Goal: Transaction & Acquisition: Purchase product/service

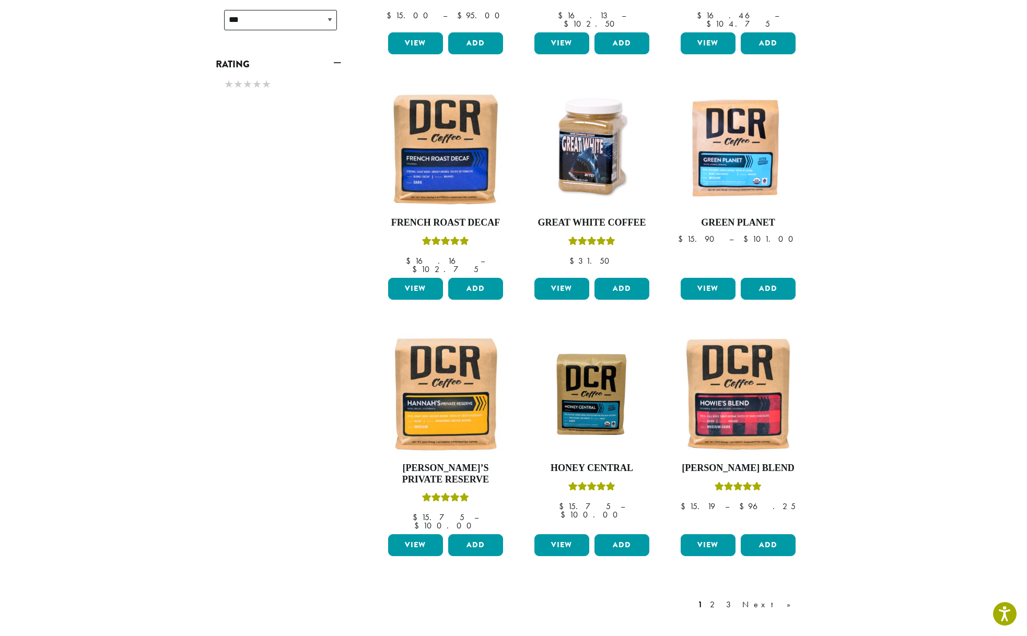
scroll to position [577, 0]
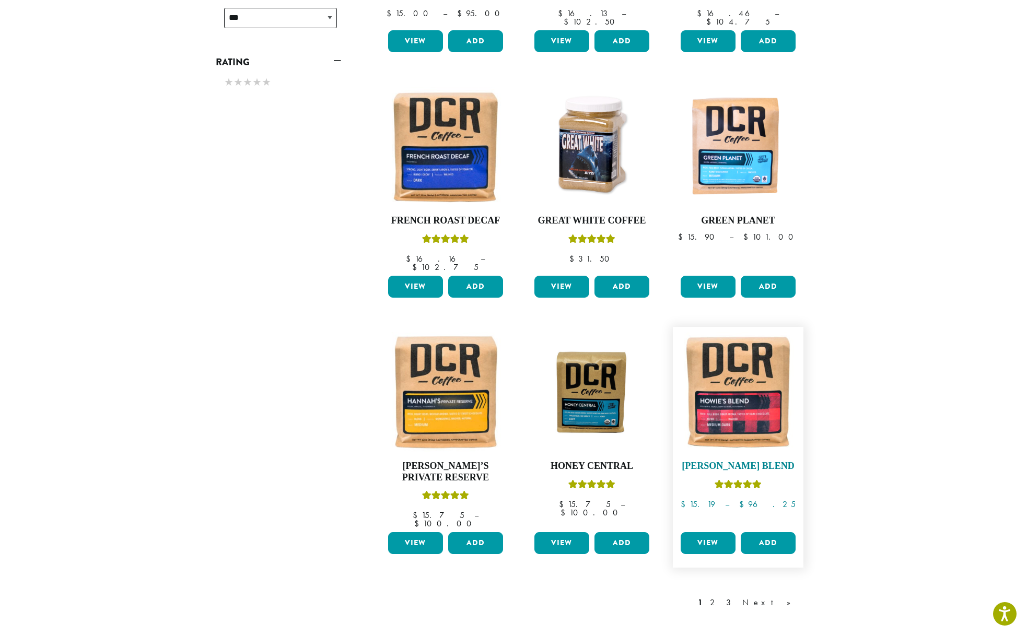
click at [704, 367] on img at bounding box center [738, 392] width 120 height 120
click at [569, 418] on img at bounding box center [592, 392] width 120 height 90
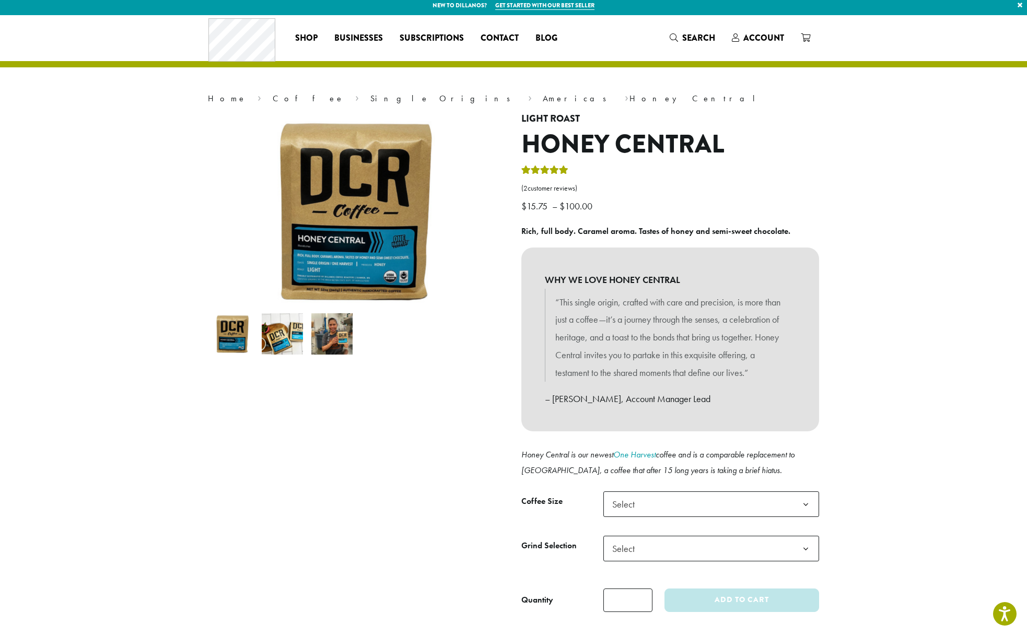
scroll to position [26, 0]
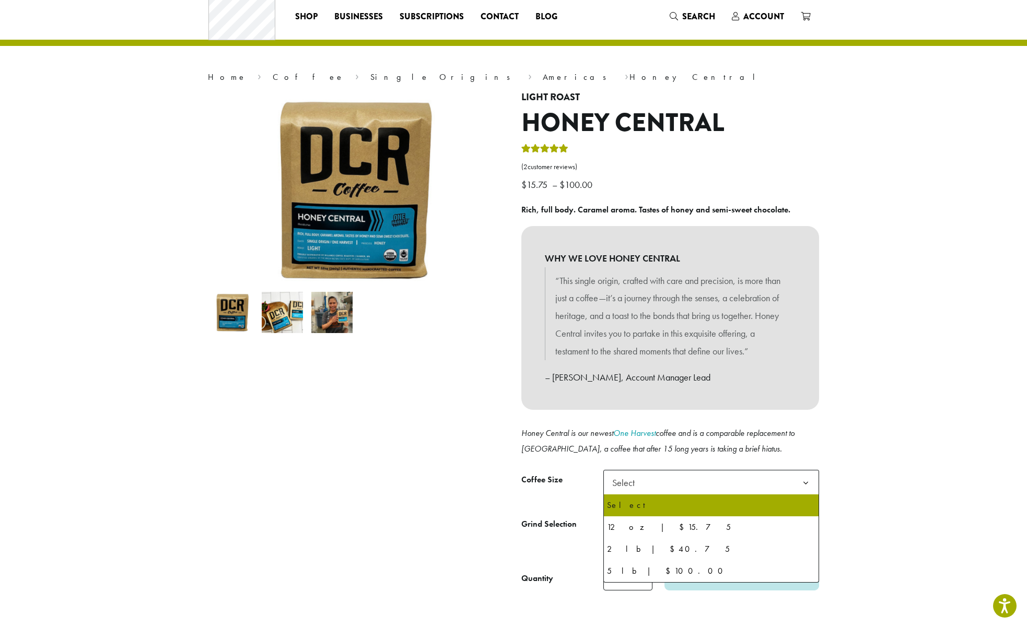
click at [654, 488] on span "Select" at bounding box center [711, 483] width 216 height 26
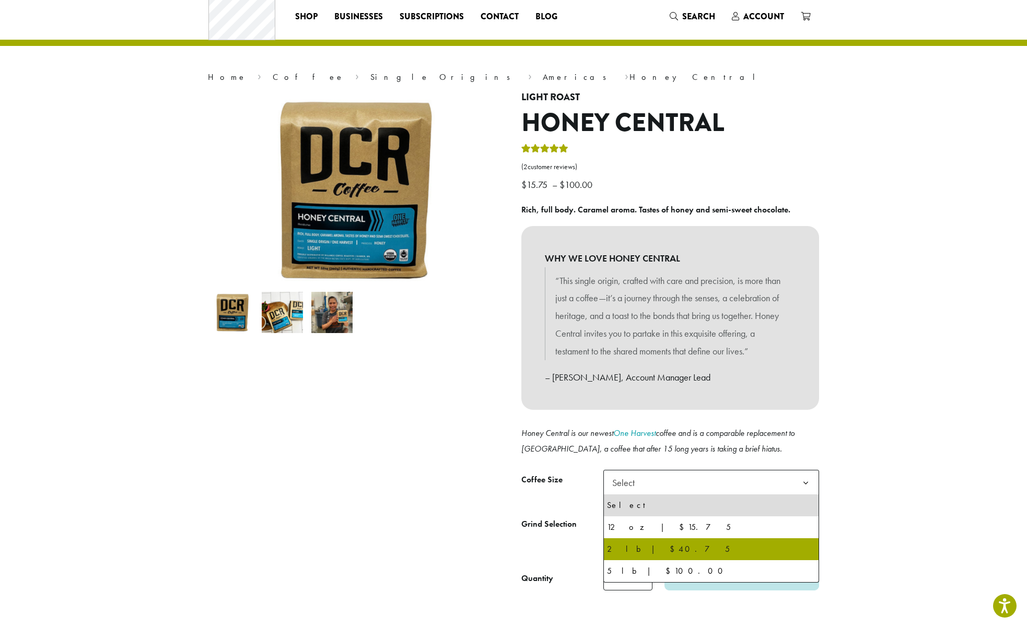
select select "**********"
